Goal: Find specific page/section: Find specific page/section

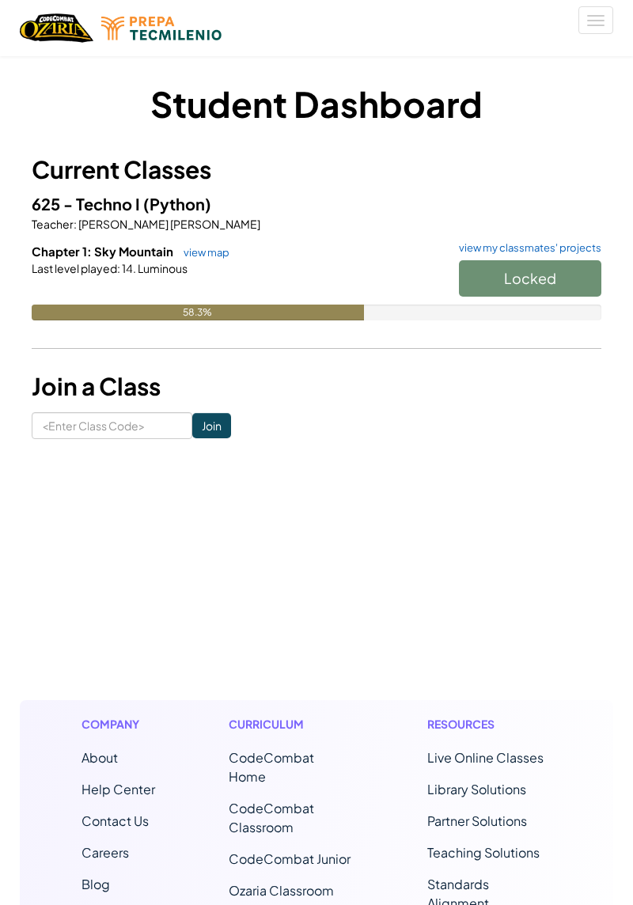
click at [562, 281] on div "Locked" at bounding box center [522, 282] width 158 height 44
